Goal: Contribute content

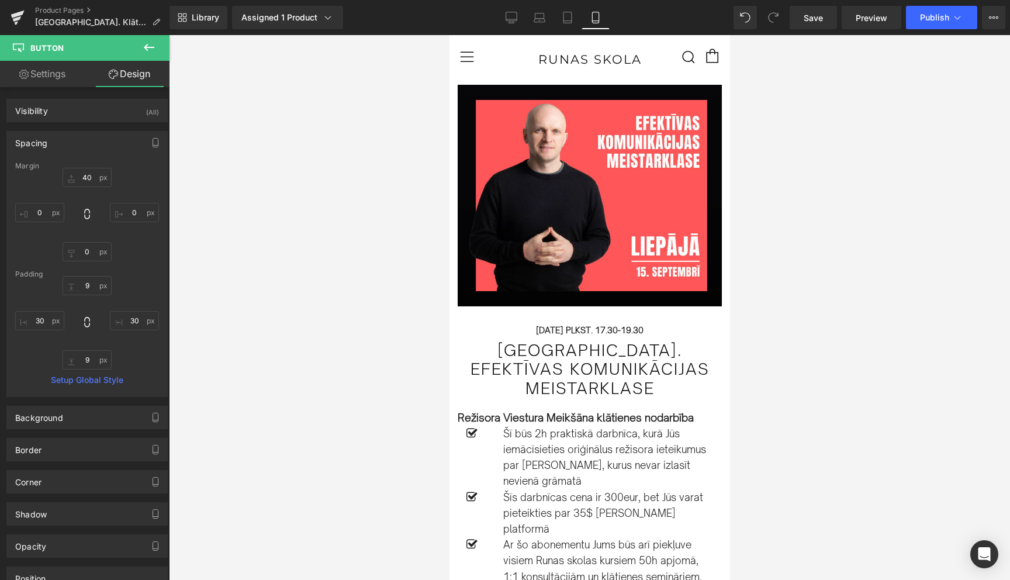
click at [51, 11] on link "Product Pages" at bounding box center [102, 10] width 134 height 9
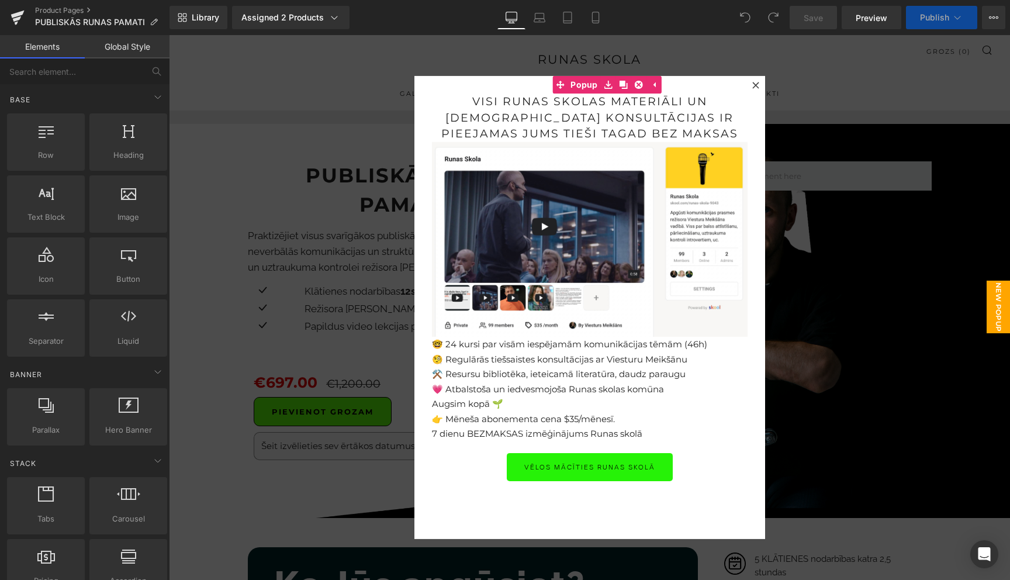
click at [758, 84] on icon at bounding box center [755, 85] width 7 height 7
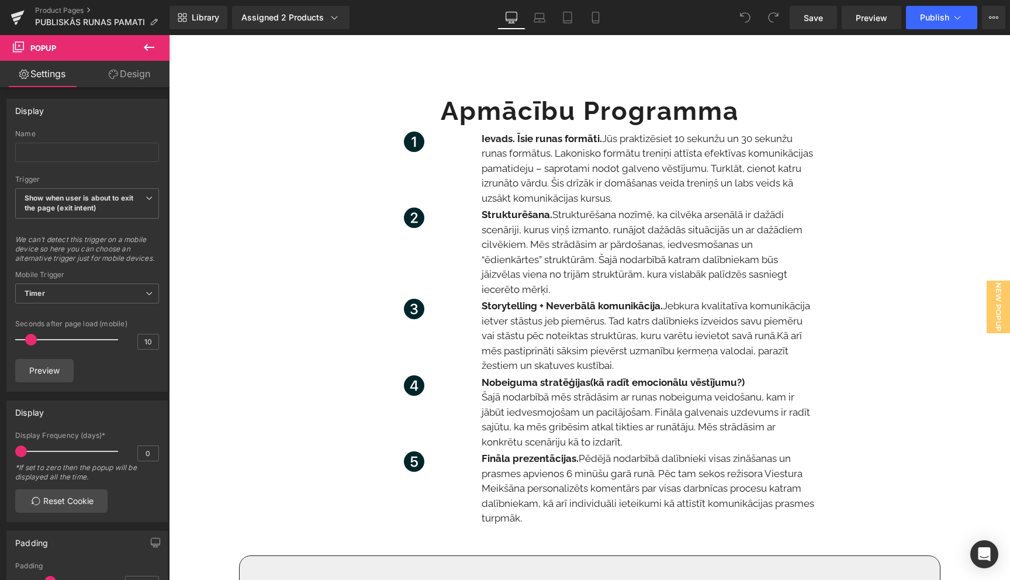
scroll to position [1494, 0]
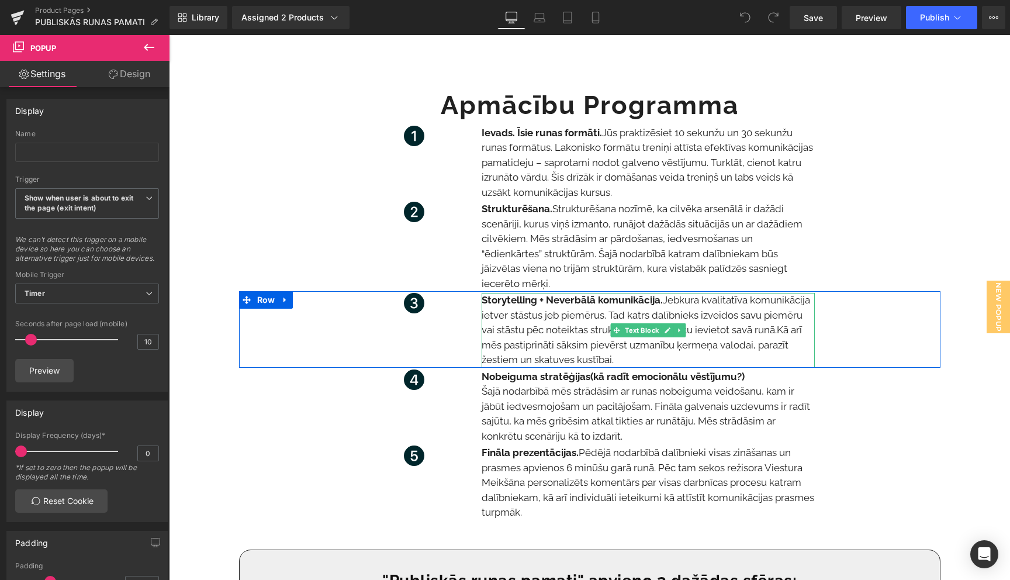
click at [574, 326] on span "Kā arī mēs pastiprināti sāksim pievērst uzmanību ķermeņa valodai, parazīt žesti…" at bounding box center [642, 345] width 320 height 42
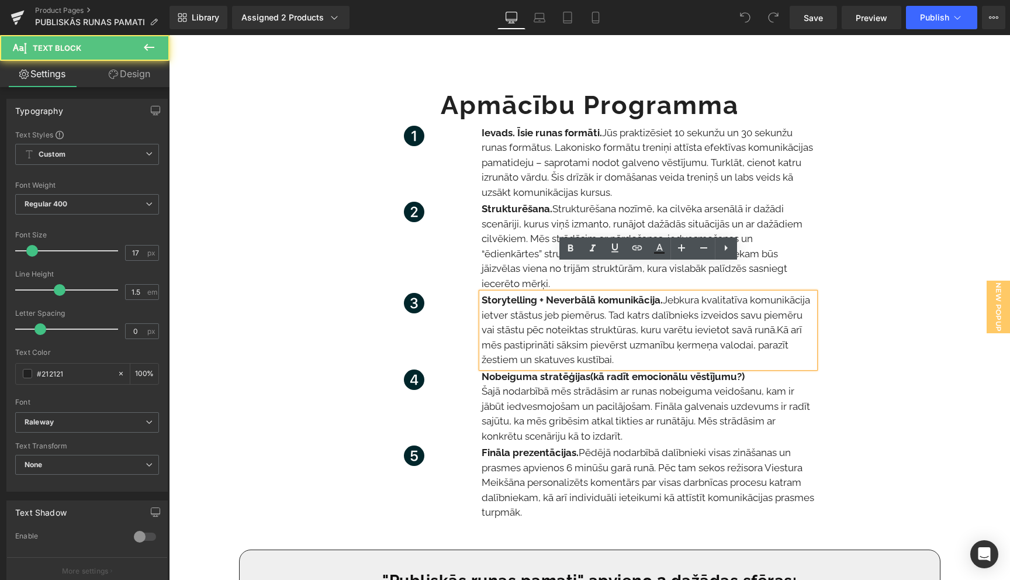
click at [686, 298] on p "Storytelling + Neverbālā komunikācija. Jebkura kvalitatīva komunikācija ietver …" at bounding box center [648, 330] width 333 height 75
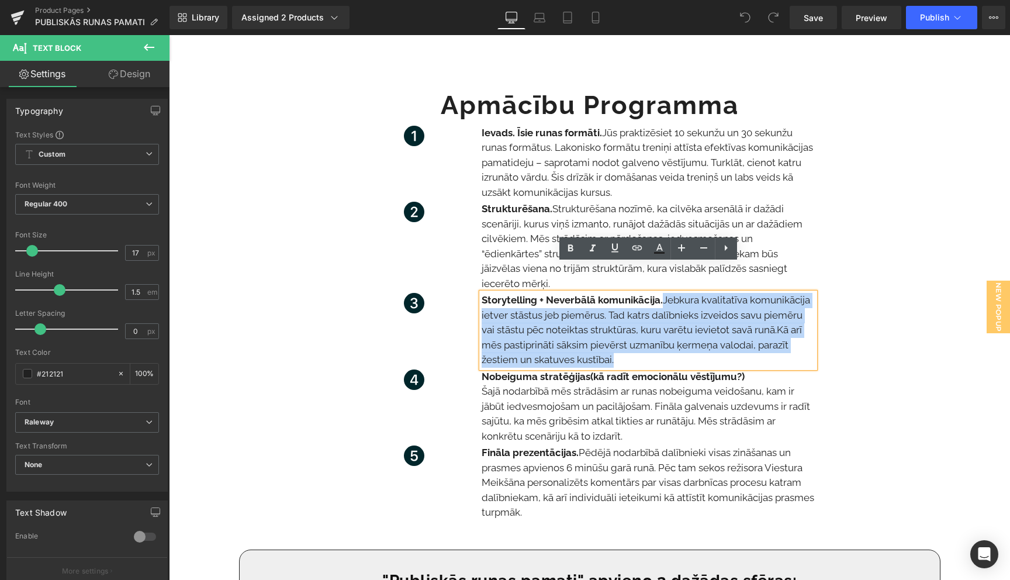
drag, startPoint x: 666, startPoint y: 274, endPoint x: 679, endPoint y: 330, distance: 57.6
click at [679, 330] on p "Storytelling + Neverbālā komunikācija. Jebkura kvalitatīva komunikācija ietver …" at bounding box center [648, 330] width 333 height 75
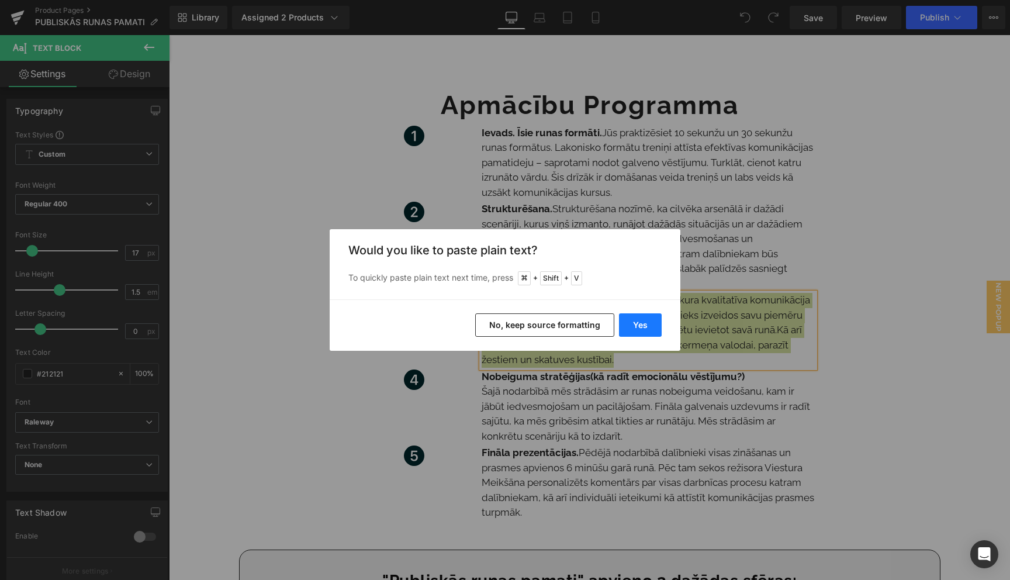
click at [638, 332] on button "Yes" at bounding box center [640, 324] width 43 height 23
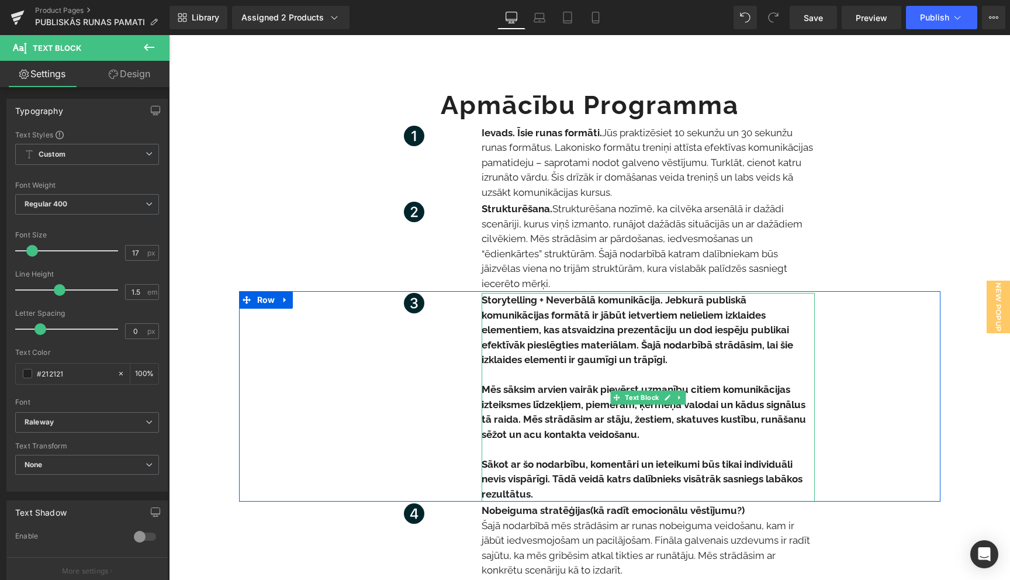
click at [538, 398] on p "Mēs sāksim arvien vairāk pievērst uzmanību citiem komunikācijas izteiksmes līdz…" at bounding box center [648, 412] width 333 height 60
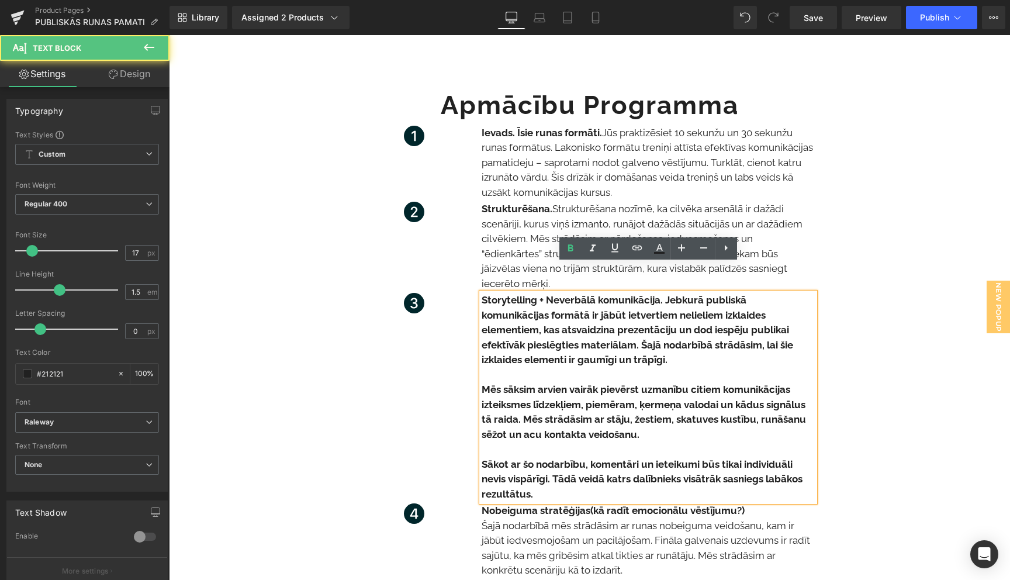
click at [542, 471] on p "Sākot ar šo nodarbību, komentāri un ieteikumi būs tikai individuāli nevis vispā…" at bounding box center [648, 479] width 333 height 45
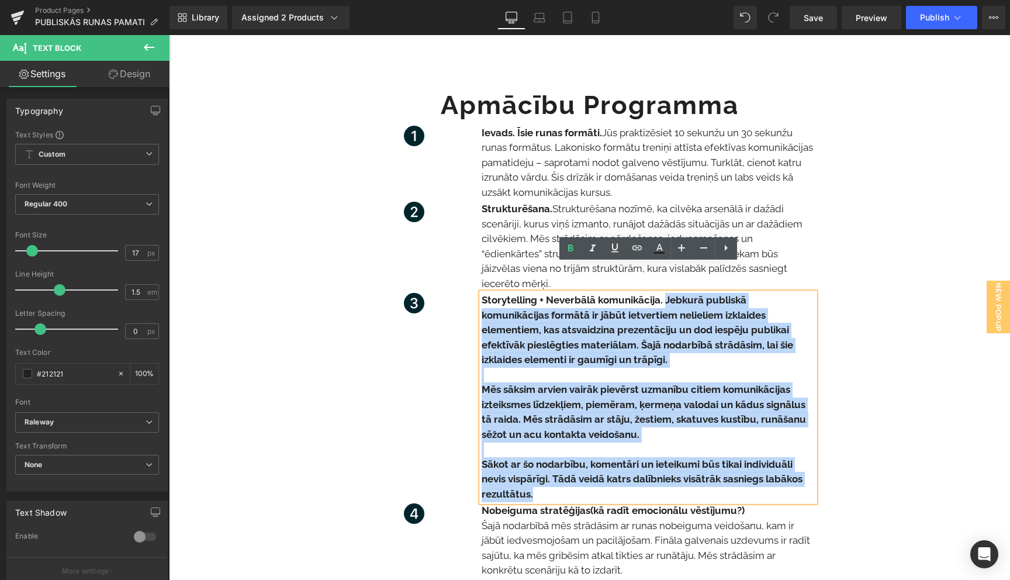
drag, startPoint x: 535, startPoint y: 469, endPoint x: 666, endPoint y: 273, distance: 235.6
click at [666, 293] on div "Storytelling + Neverbālā komunikācija. Jebkurā publiskā komunikācijas formātā i…" at bounding box center [648, 397] width 333 height 209
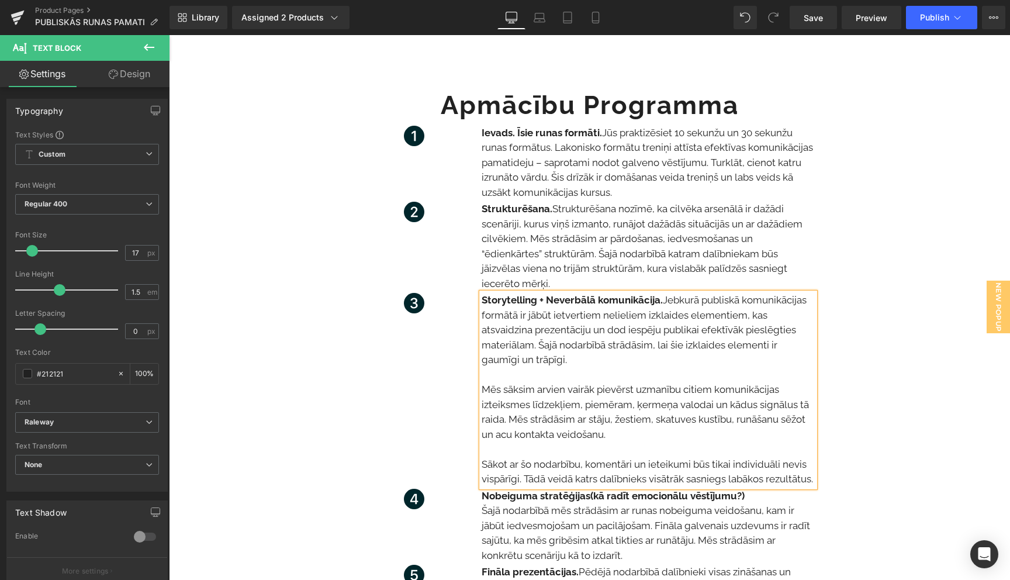
click at [550, 295] on p "Storytelling + Neverbālā komunikācija. Jebkurā publiskā komunikācijas formātā i…" at bounding box center [648, 330] width 333 height 75
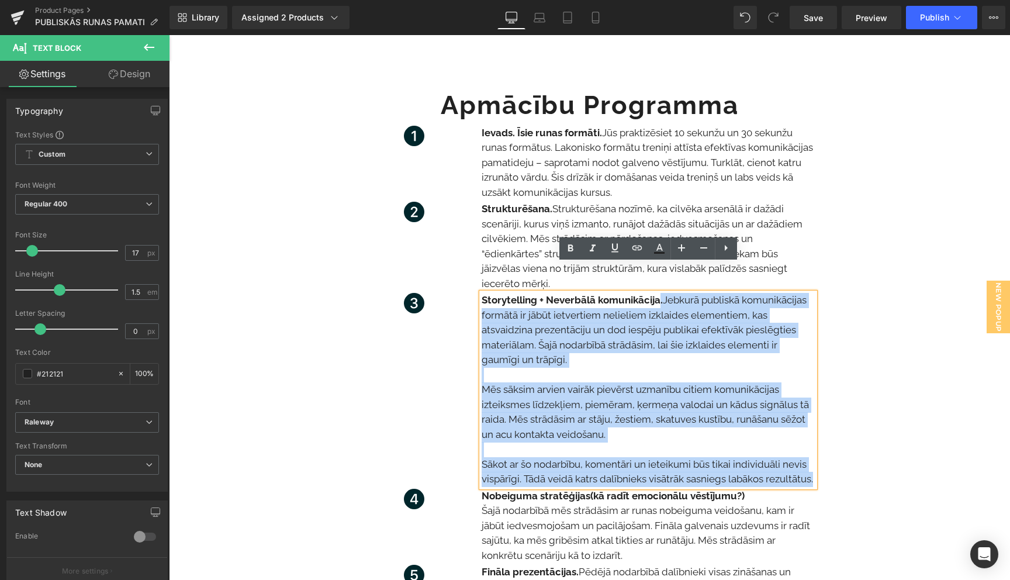
drag, startPoint x: 659, startPoint y: 274, endPoint x: 481, endPoint y: 269, distance: 177.8
click at [482, 294] on strong "Storytelling + Neverbālā komunikācija." at bounding box center [572, 300] width 181 height 12
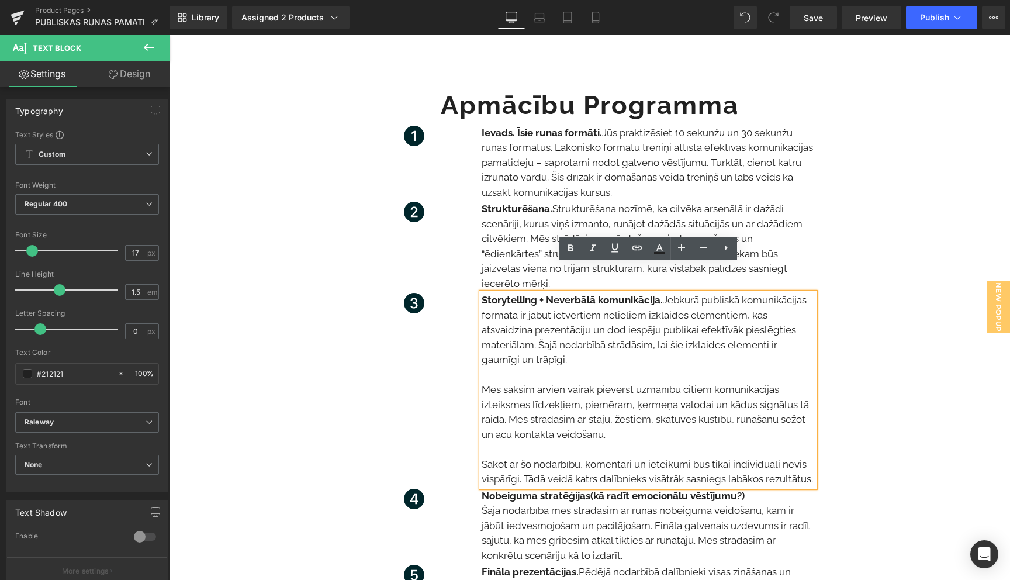
drag, startPoint x: 481, startPoint y: 271, endPoint x: 637, endPoint y: 273, distance: 155.5
click at [613, 294] on strong "Storytelling + Neverbālā komunikācija." at bounding box center [572, 300] width 181 height 12
drag, startPoint x: 659, startPoint y: 274, endPoint x: 482, endPoint y: 269, distance: 176.6
click at [482, 294] on strong "Storytelling + Neverbālā komunikācija." at bounding box center [572, 300] width 181 height 12
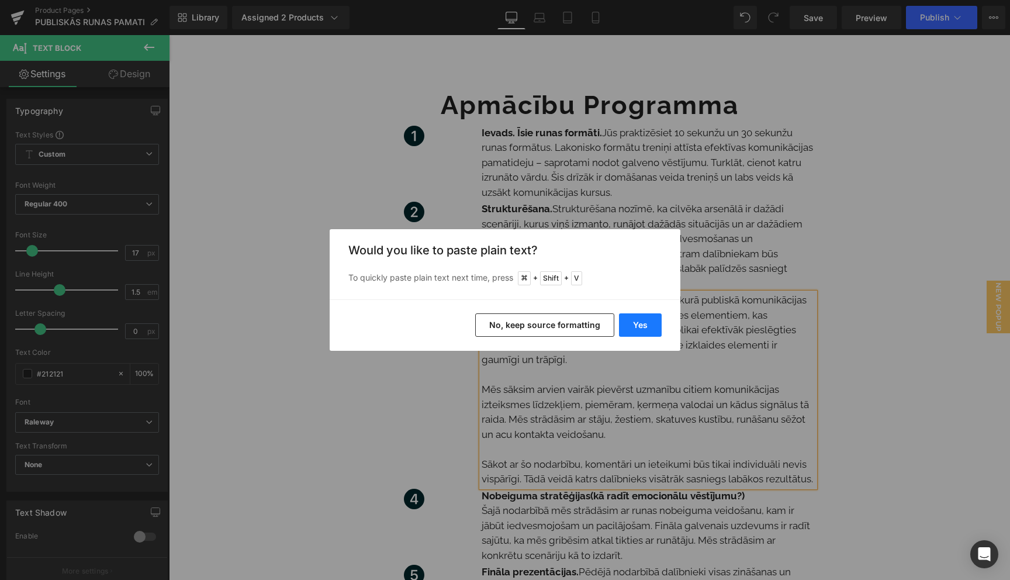
click at [642, 326] on button "Yes" at bounding box center [640, 324] width 43 height 23
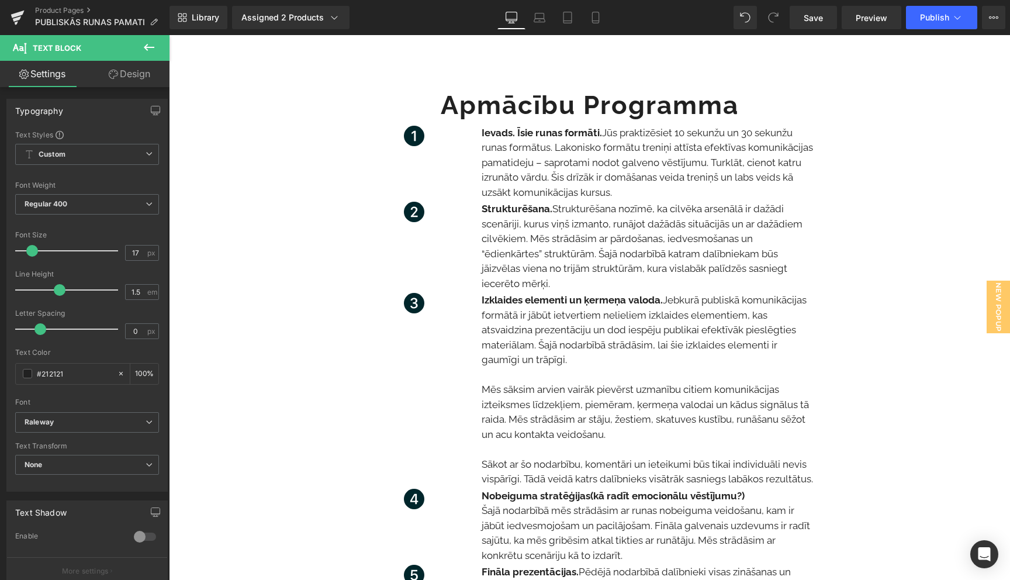
click at [953, 171] on div "SPĒLMAŅU NAKTS LAUREĀTA VIESTURA MEIKŠĀNA KURSI Heading Publiskās runas pamati™…" at bounding box center [589, 276] width 841 height 3321
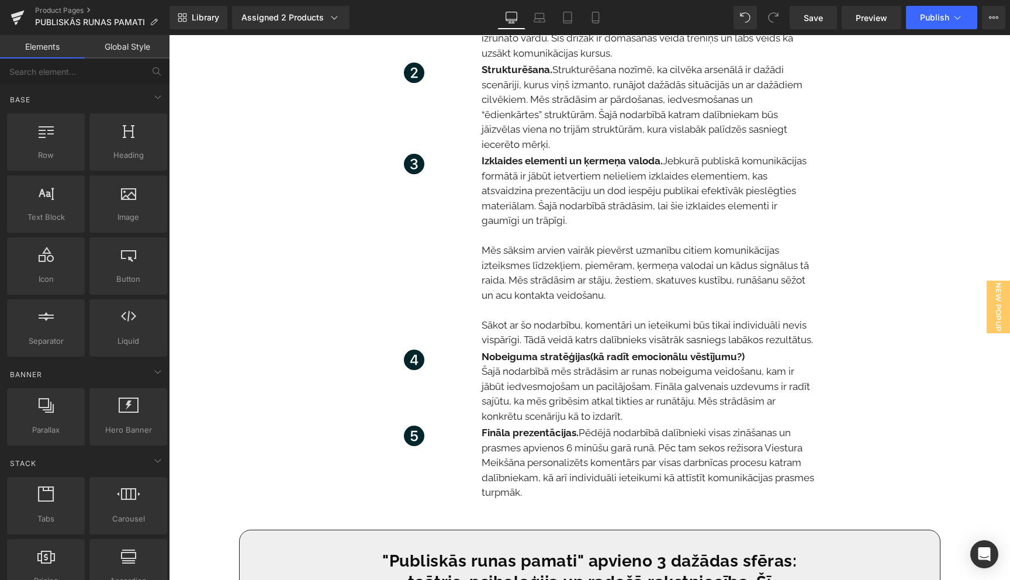
scroll to position [1639, 0]
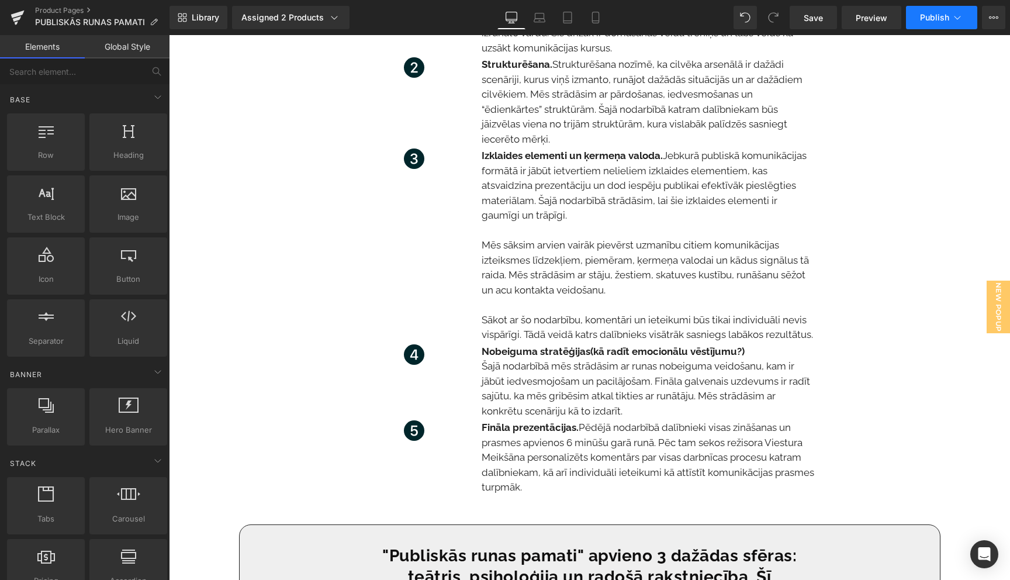
click at [955, 19] on icon at bounding box center [958, 18] width 12 height 12
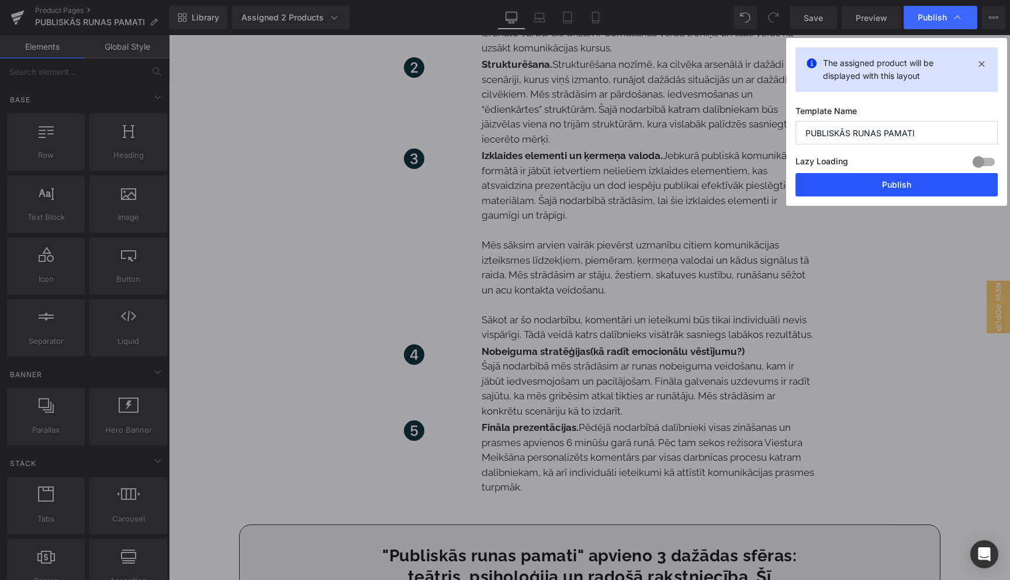
click at [896, 194] on button "Publish" at bounding box center [897, 184] width 202 height 23
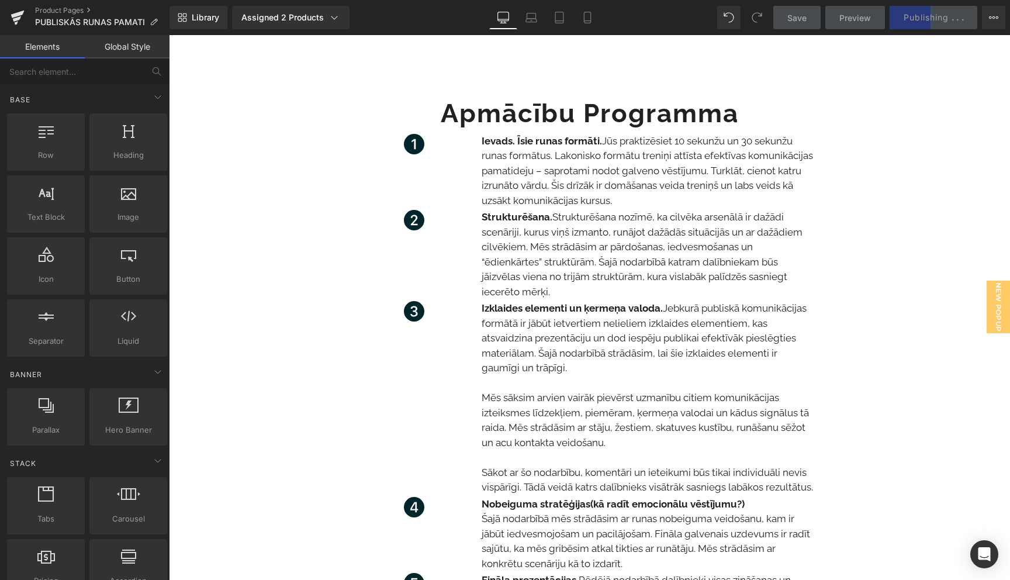
scroll to position [1480, 0]
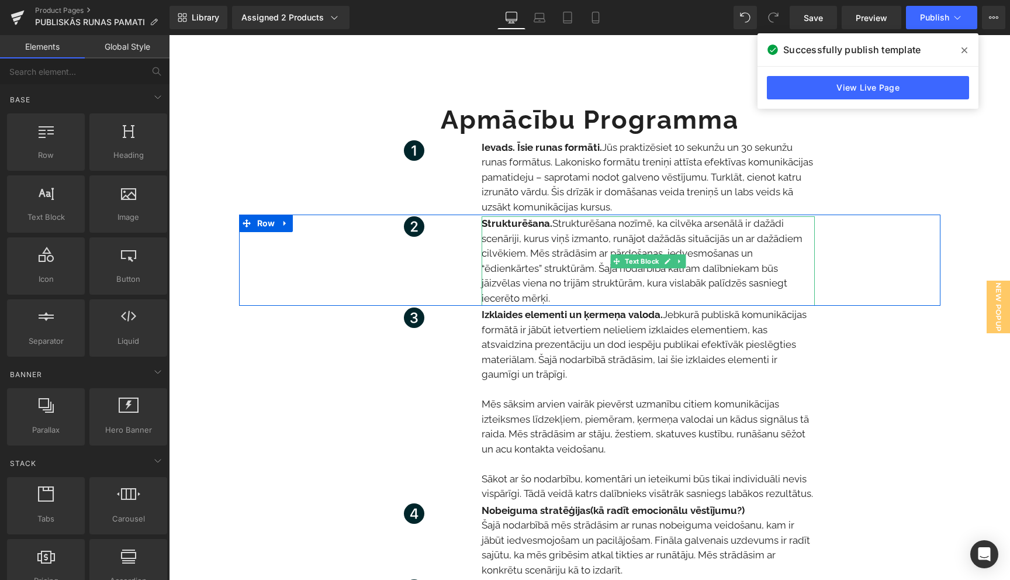
click at [576, 216] on p "Strukturēšana. Strukturēšana nozīmē, ka cilvēka arsenālā ir dažādi scenāriji, k…" at bounding box center [648, 260] width 333 height 89
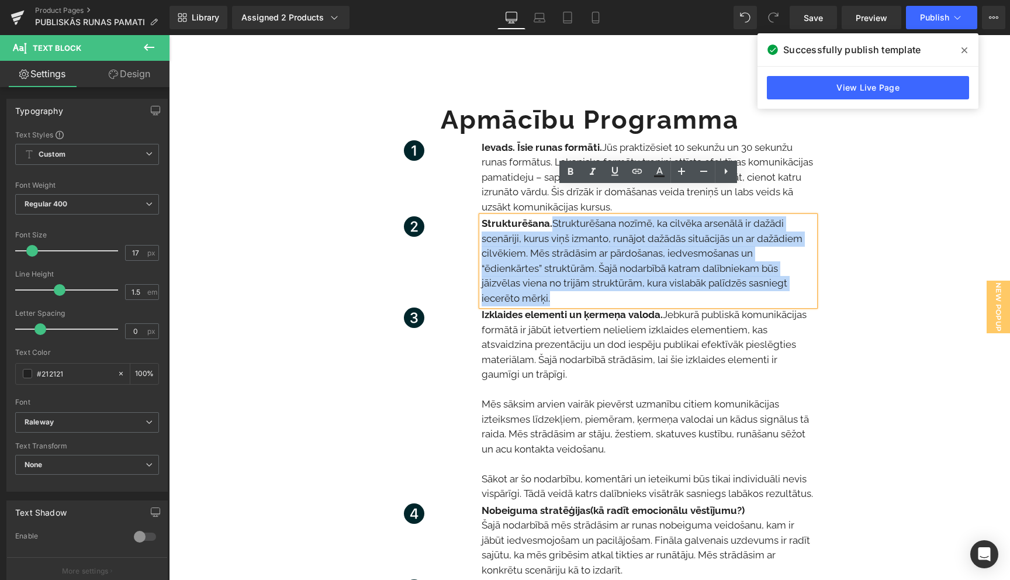
drag, startPoint x: 552, startPoint y: 197, endPoint x: 572, endPoint y: 266, distance: 71.8
click at [572, 266] on p "Strukturēšana. Strukturēšana nozīmē, ka cilvēka arsenālā ir dažādi scenāriji, k…" at bounding box center [648, 260] width 333 height 89
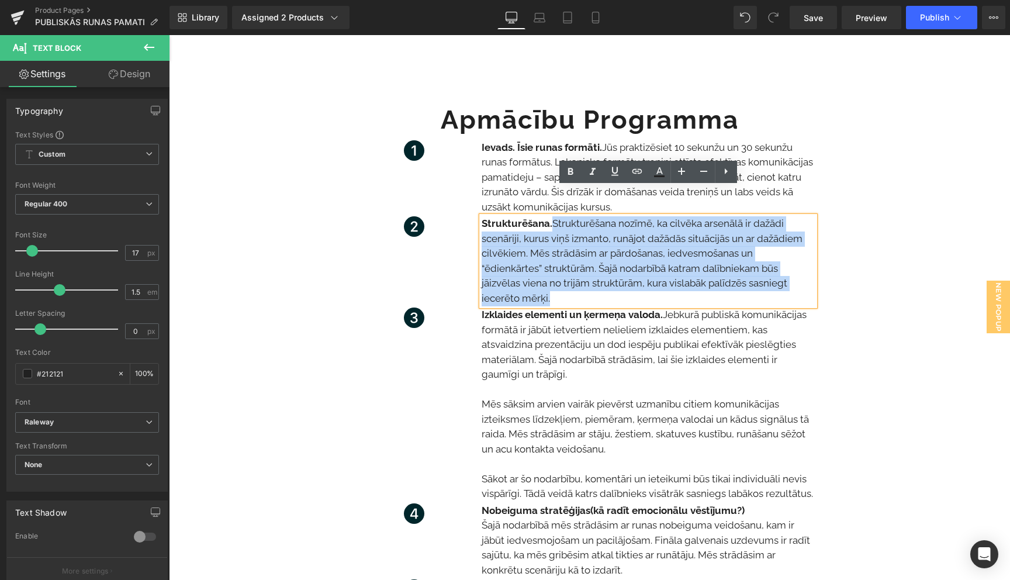
copy p "Strukturēšana nozīmē, ka cilvēka arsenālā ir dažādi scenāriji, kurus viņš izman…"
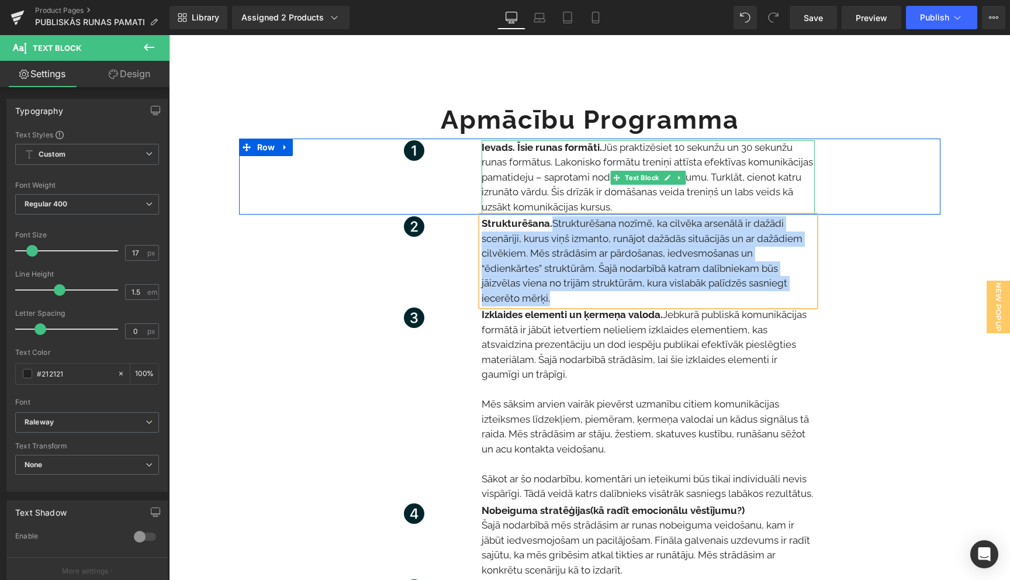
click at [734, 146] on p "Ievads. Īsie runas formāti. Jūs praktizēsiet 10 sekunžu un 30 sekunžu runas for…" at bounding box center [648, 177] width 333 height 75
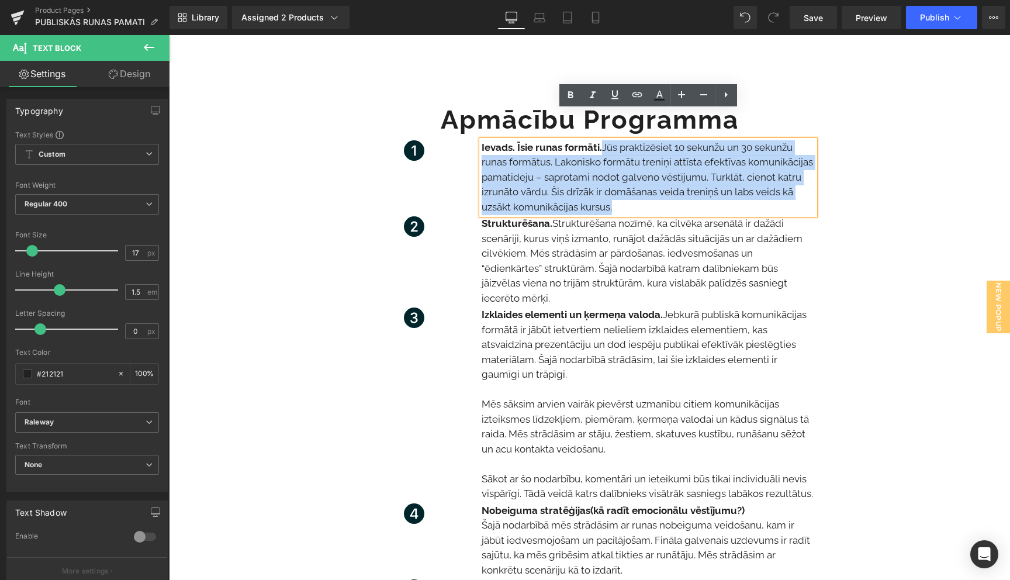
drag, startPoint x: 603, startPoint y: 119, endPoint x: 624, endPoint y: 173, distance: 58.1
click at [624, 173] on p "Ievads. Īsie runas formāti. Jūs praktizēsiet 10 sekunžu un 30 sekunžu runas for…" at bounding box center [648, 177] width 333 height 75
copy p "Jūs praktizēsiet 10 sekunžu un 30 sekunžu runas formātus. Lakonisko formātu tre…"
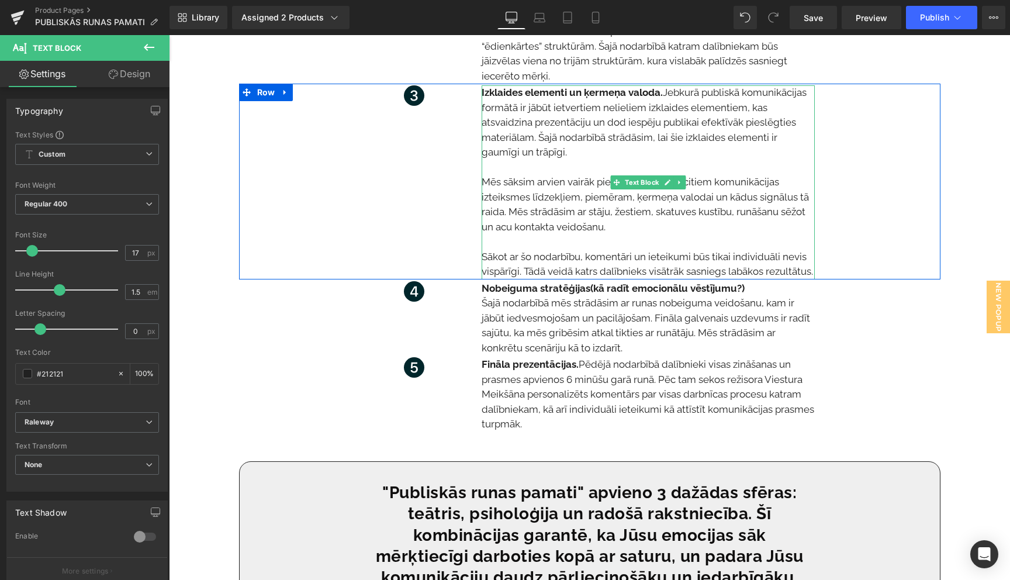
scroll to position [1704, 0]
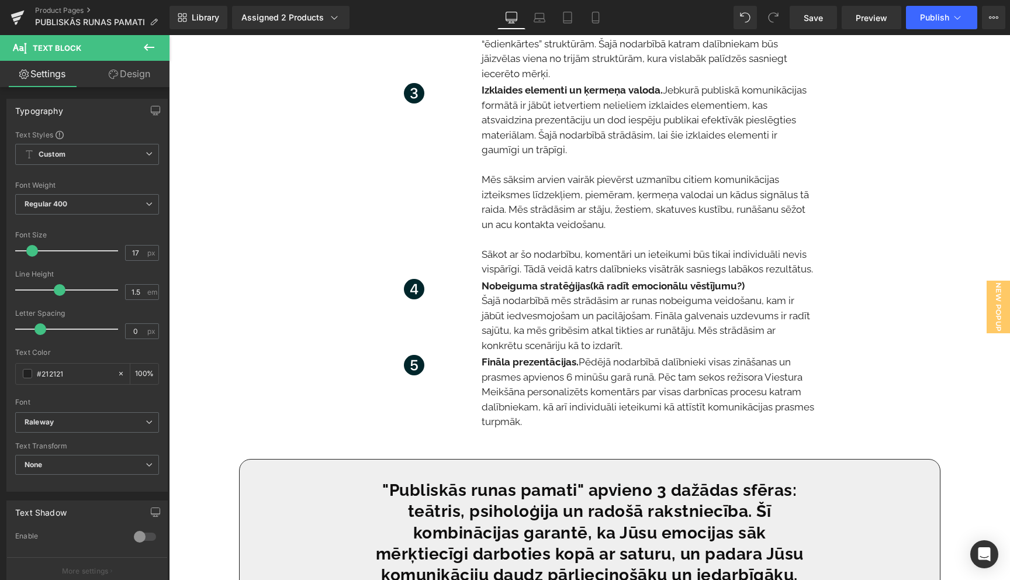
click at [555, 294] on p "Šajā nodarbībā mēs strādāsim ar runas nobeiguma veidošanu, kam ir jābūt iedvesm…" at bounding box center [648, 323] width 333 height 60
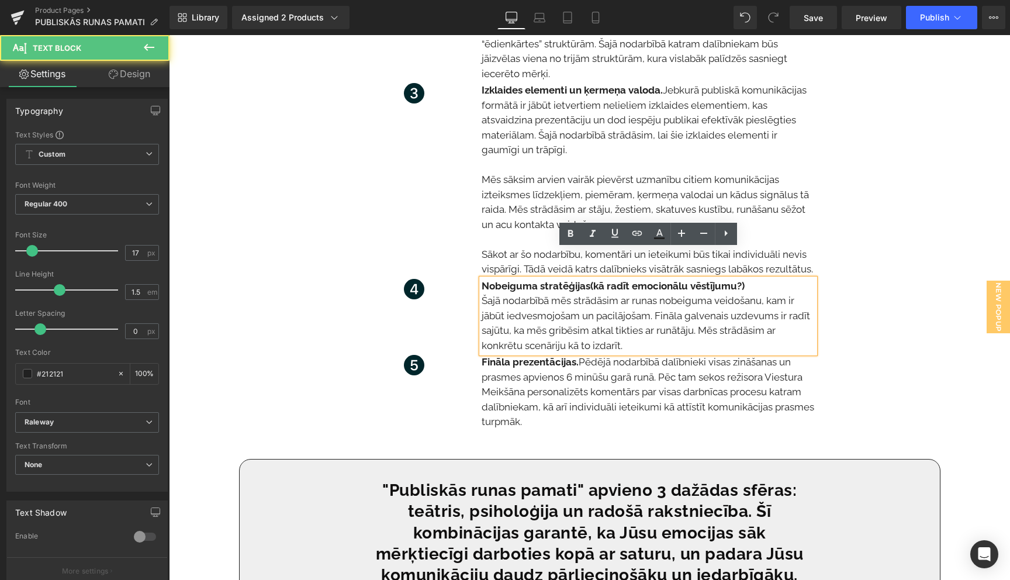
click at [549, 280] on span "Nobeiguma stratēģijas" at bounding box center [536, 286] width 109 height 12
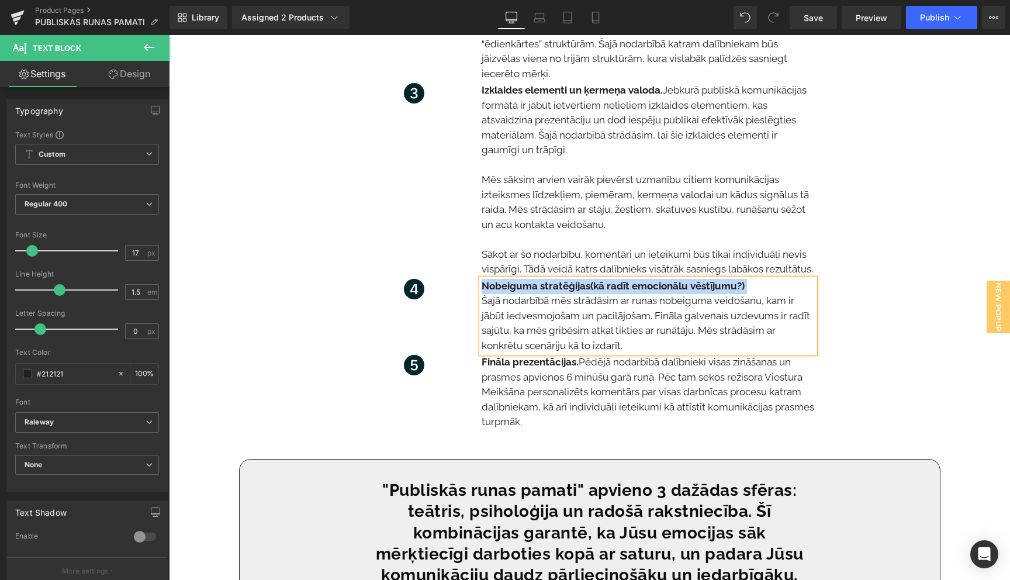
copy p "Nobeiguma stratēģijas (kā radīt emocionālu vēstījumu?)"
click at [629, 299] on p "Šajā nodarbībā mēs strādāsim ar runas nobeiguma veidošanu, kam ir jābūt iedvesm…" at bounding box center [648, 323] width 333 height 60
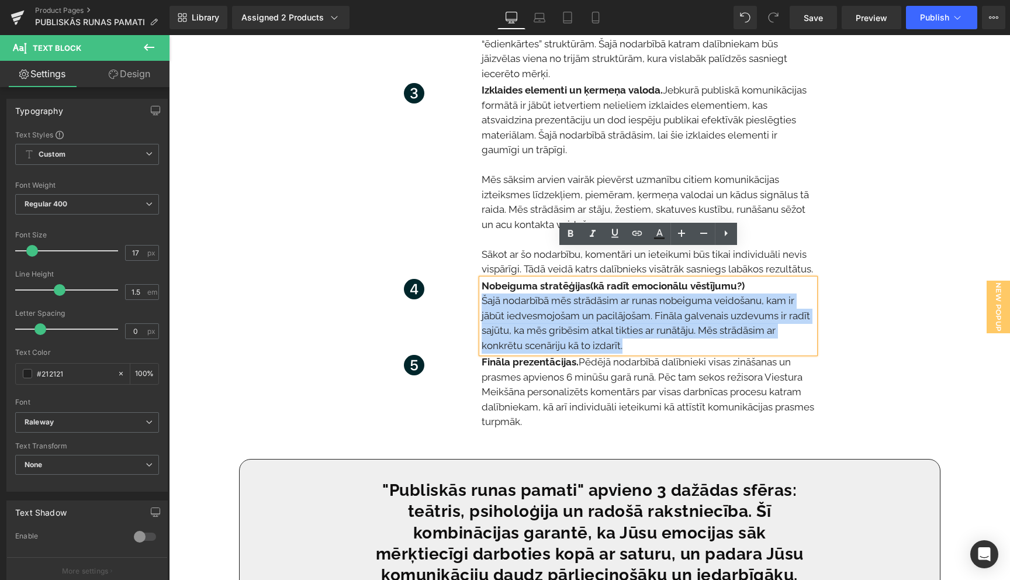
drag, startPoint x: 625, startPoint y: 317, endPoint x: 482, endPoint y: 272, distance: 150.1
click at [482, 293] on p "Šajā nodarbībā mēs strādāsim ar runas nobeiguma veidošanu, kam ir jābūt iedvesm…" at bounding box center [648, 323] width 333 height 60
copy p "Šajā nodarbībā mēs strādāsim ar runas nobeiguma veidošanu, kam ir jābūt iedvesm…"
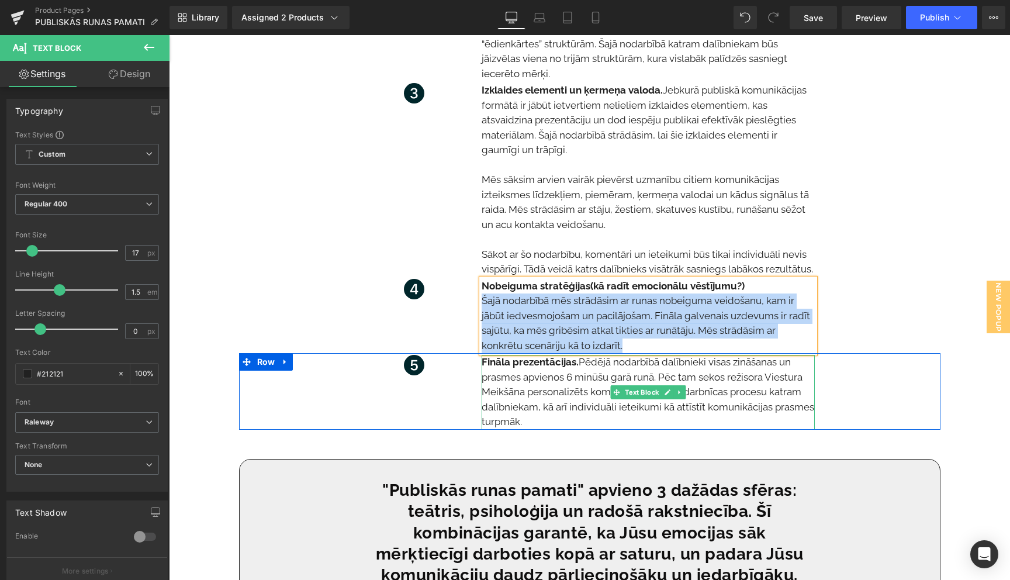
click at [523, 355] on p "Fināla prezentācijas. Pēdējā nodarbībā dalībnieki visas zināšanas un prasmes ap…" at bounding box center [648, 392] width 333 height 75
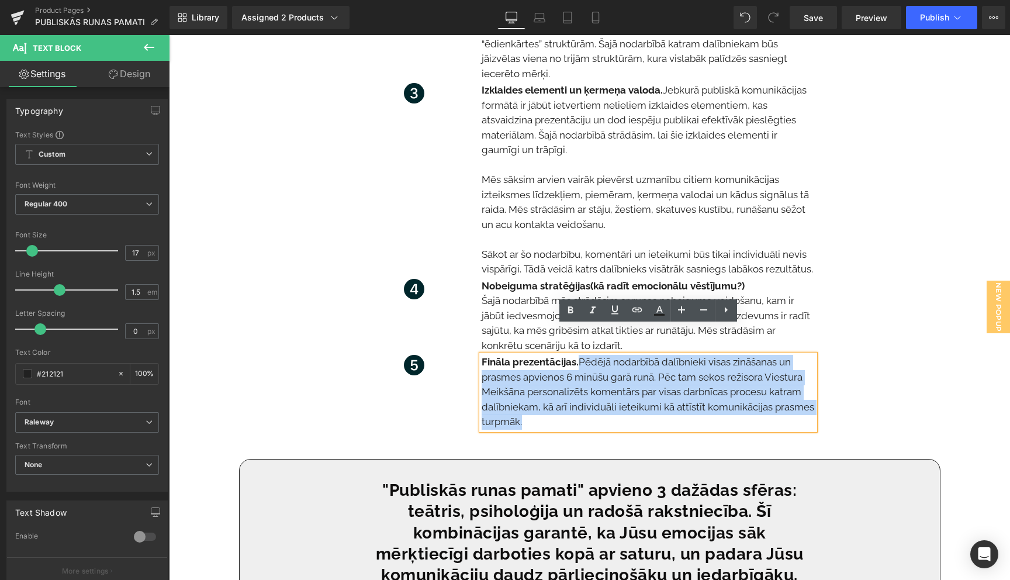
drag, startPoint x: 582, startPoint y: 334, endPoint x: 587, endPoint y: 390, distance: 56.9
click at [587, 390] on p "Fināla prezentācijas. Pēdējā nodarbībā dalībnieki visas zināšanas un prasmes ap…" at bounding box center [648, 392] width 333 height 75
copy p "Pēdējā nodarbībā dalībnieki visas zināšanas un prasmes apvienos 6 minūšu garā r…"
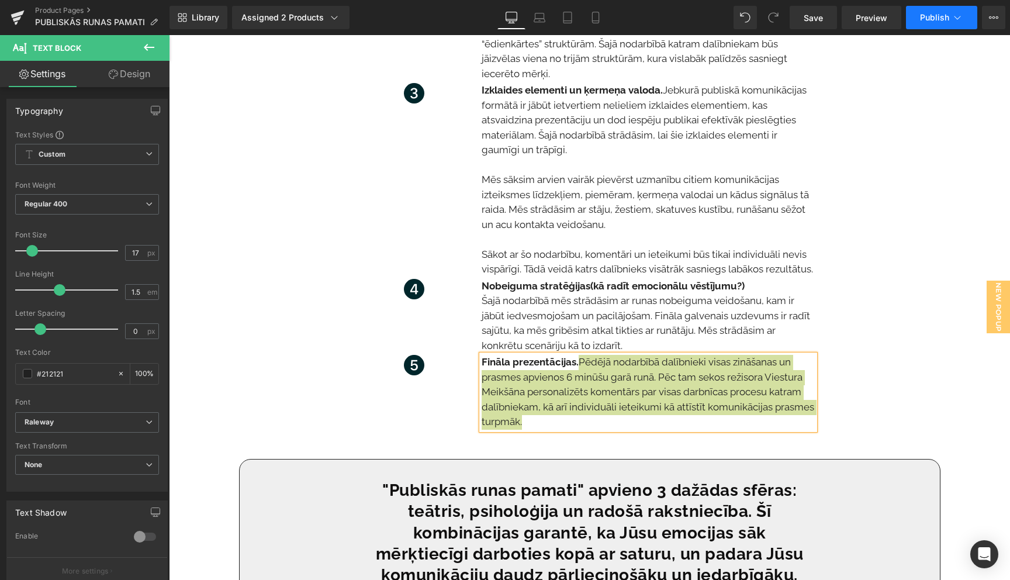
click at [959, 19] on icon at bounding box center [958, 18] width 12 height 12
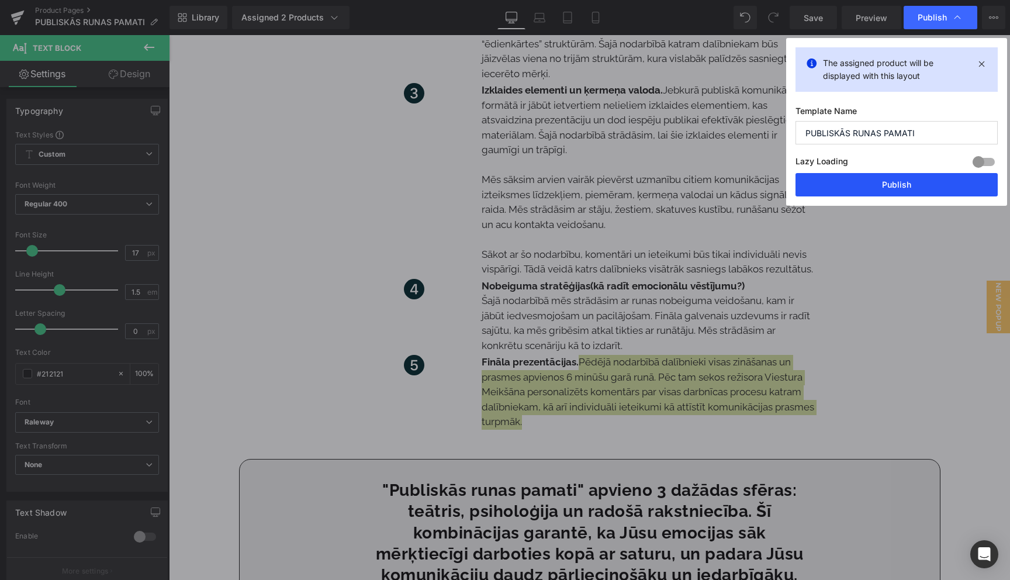
click at [889, 188] on button "Publish" at bounding box center [897, 184] width 202 height 23
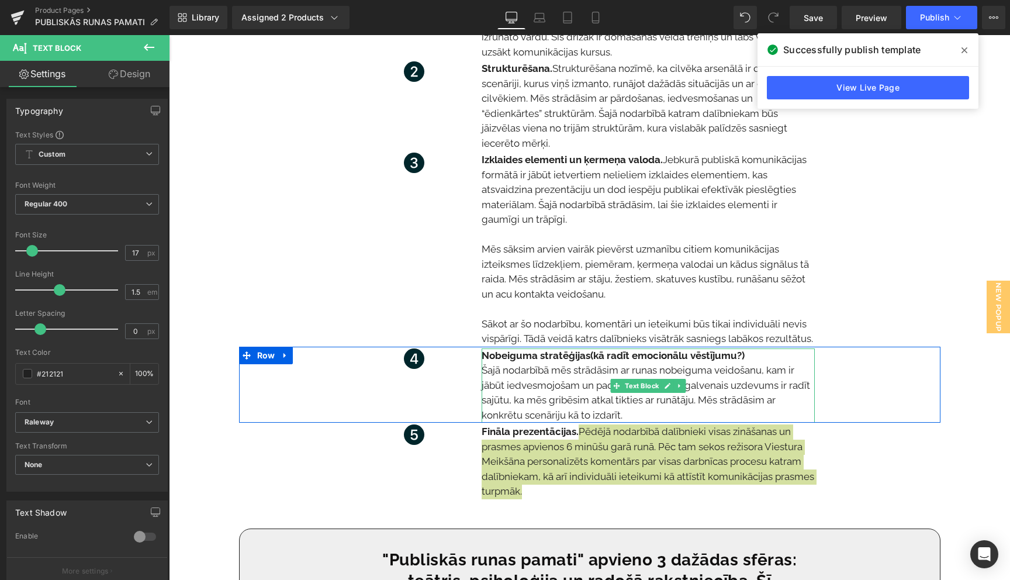
scroll to position [1630, 0]
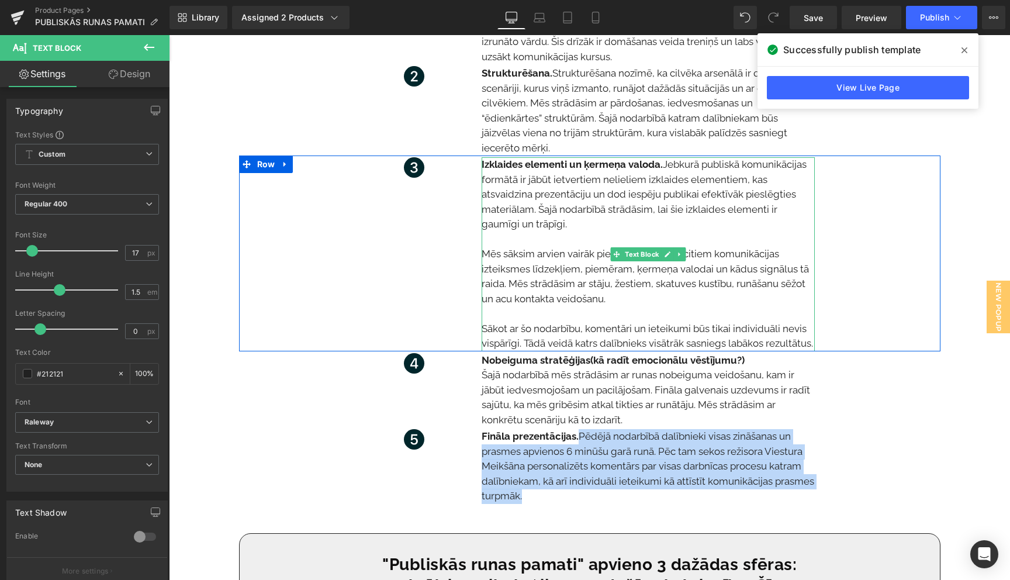
click at [561, 158] on strong "Izklaides elementi un ķermeņa valoda." at bounding box center [572, 164] width 181 height 12
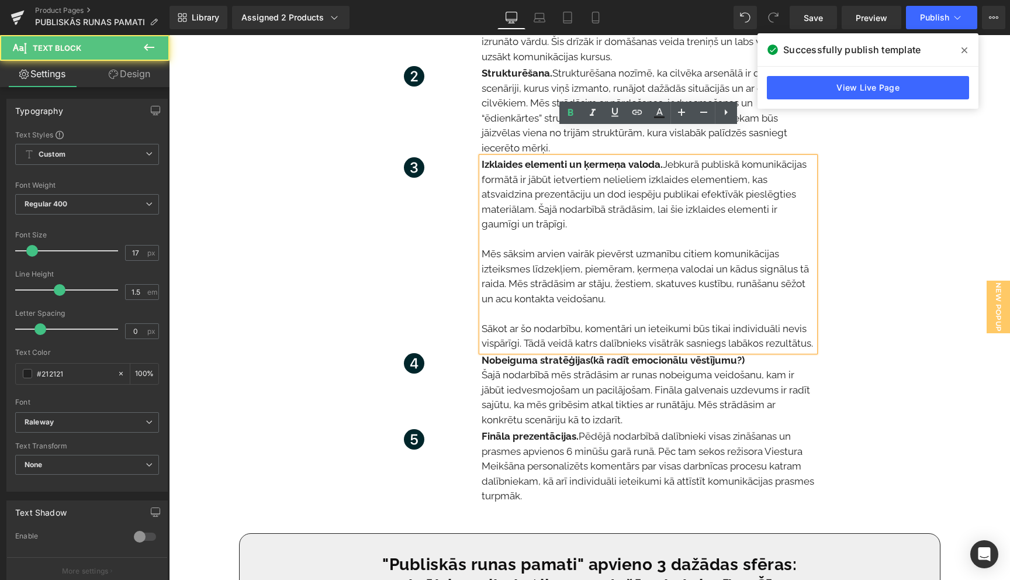
click at [568, 158] on strong "Izklaides elementi un ķermeņa valoda." at bounding box center [572, 164] width 181 height 12
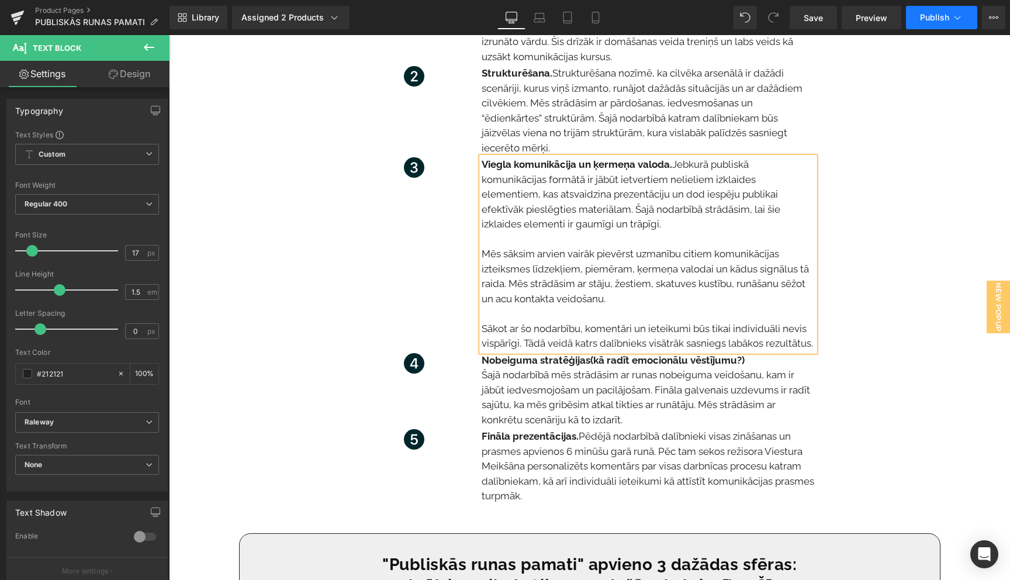
click at [968, 12] on button "Publish" at bounding box center [941, 17] width 71 height 23
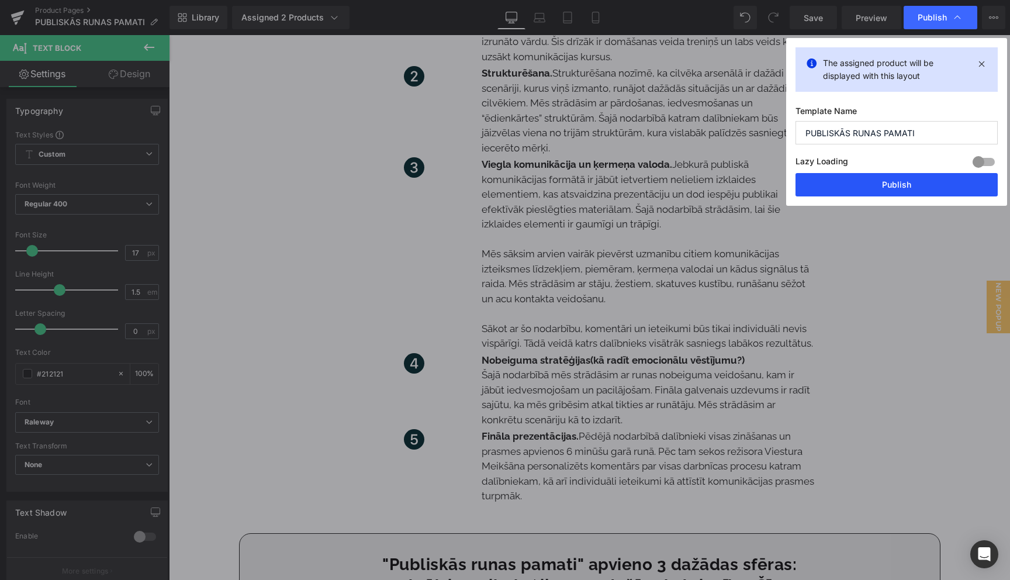
click at [895, 184] on button "Publish" at bounding box center [897, 184] width 202 height 23
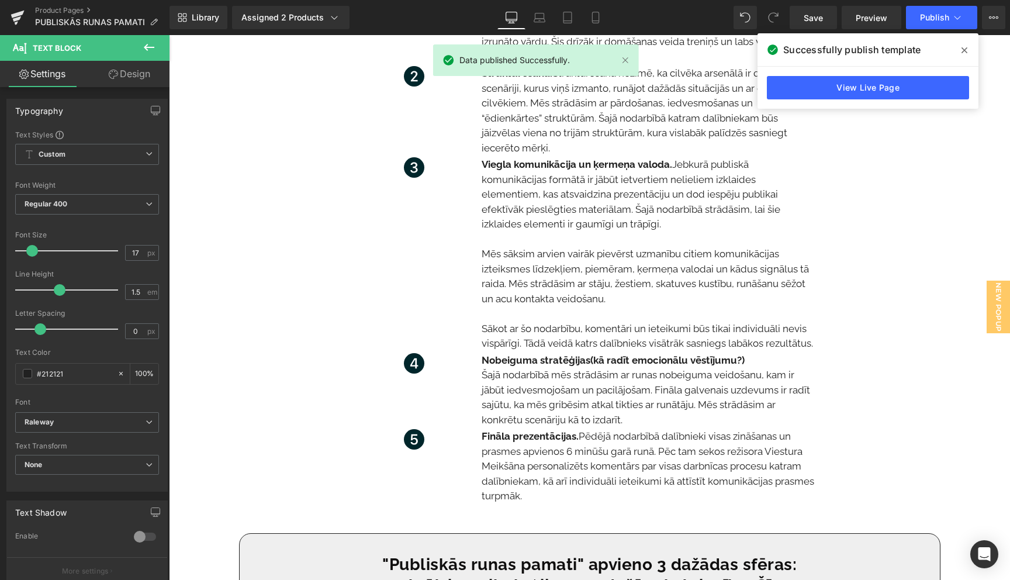
click at [963, 48] on icon at bounding box center [965, 50] width 6 height 9
